Goal: Find specific page/section: Find specific page/section

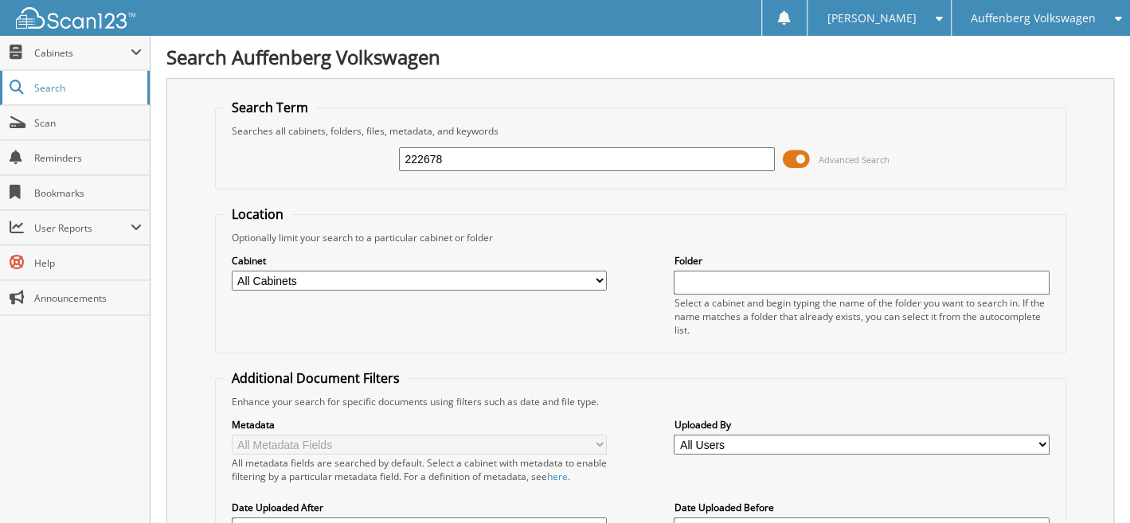
type input "222678"
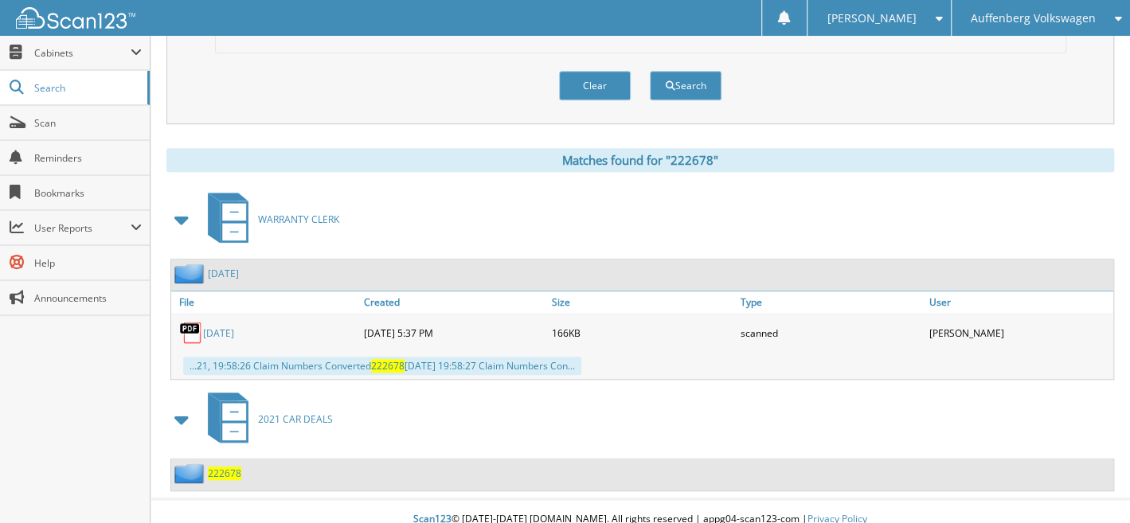
click at [225, 467] on span "222678" at bounding box center [224, 474] width 33 height 14
